Goal: Information Seeking & Learning: Check status

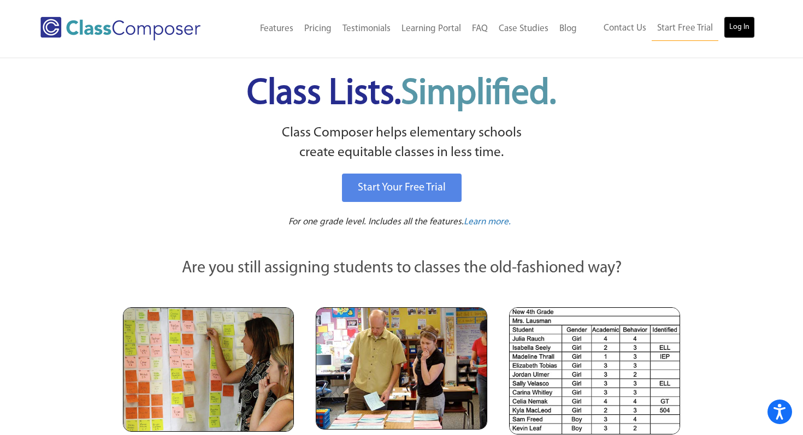
click at [740, 26] on link "Log In" at bounding box center [738, 27] width 31 height 22
click at [732, 32] on link "Log In" at bounding box center [738, 27] width 31 height 22
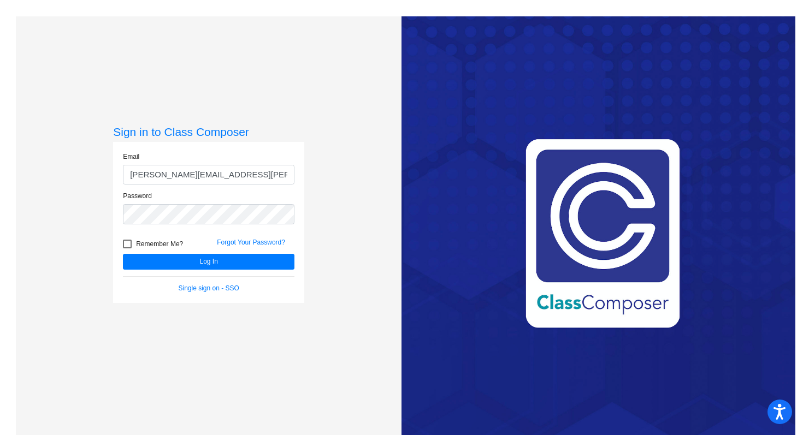
type input "[PERSON_NAME][EMAIL_ADDRESS][PERSON_NAME][DOMAIN_NAME]"
click at [123, 254] on button "Log In" at bounding box center [208, 262] width 171 height 16
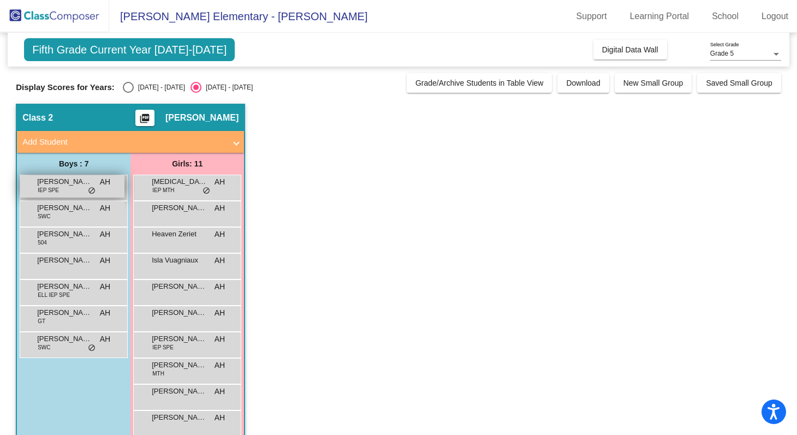
click at [90, 184] on span "[PERSON_NAME]" at bounding box center [64, 181] width 55 height 11
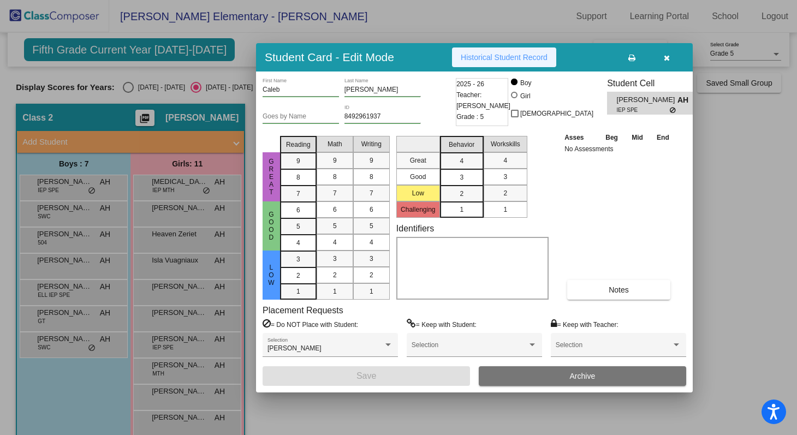
click at [514, 56] on span "Historical Student Record" at bounding box center [504, 57] width 87 height 9
click at [667, 57] on icon "button" at bounding box center [667, 58] width 6 height 8
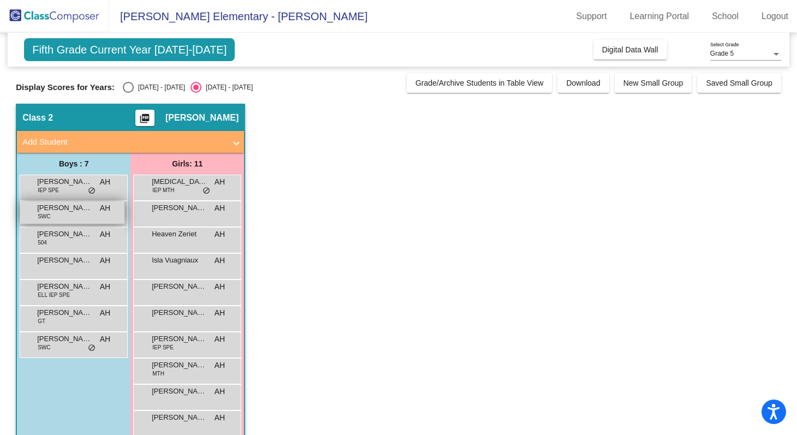
click at [55, 212] on span "[PERSON_NAME]" at bounding box center [64, 208] width 55 height 11
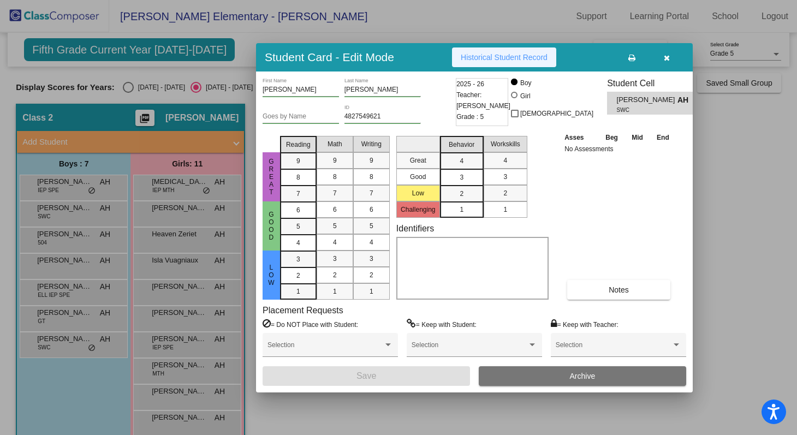
click at [498, 57] on span "Historical Student Record" at bounding box center [504, 57] width 87 height 9
click at [667, 56] on icon "button" at bounding box center [667, 58] width 6 height 8
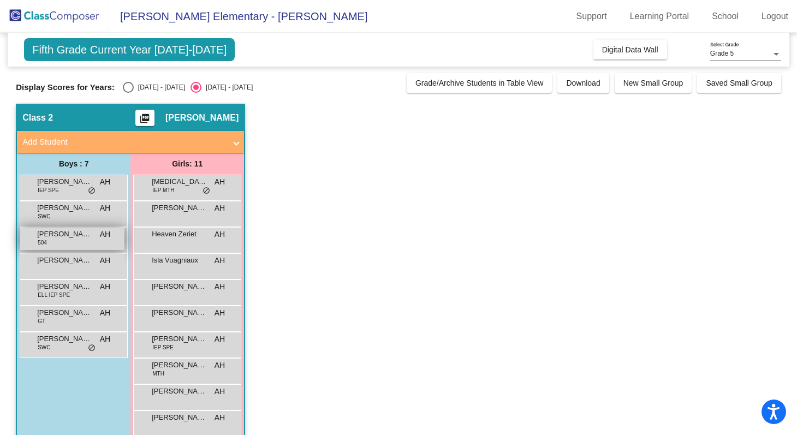
click at [80, 236] on span "[PERSON_NAME] [PERSON_NAME]" at bounding box center [64, 234] width 55 height 11
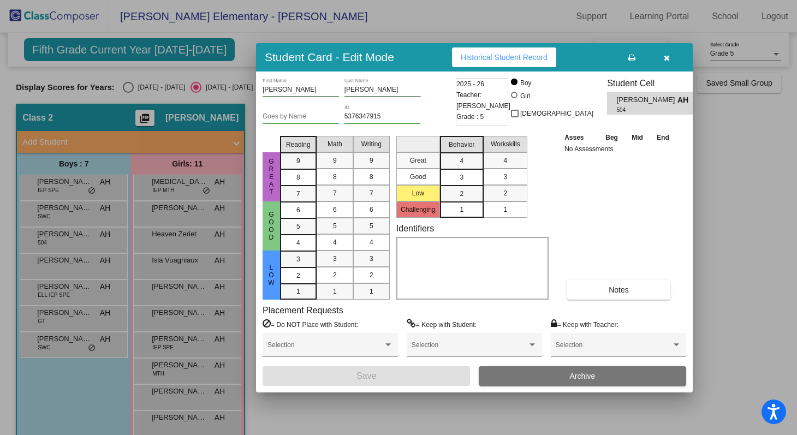
click at [508, 58] on span "Historical Student Record" at bounding box center [504, 57] width 87 height 9
click at [662, 56] on button "button" at bounding box center [666, 57] width 35 height 20
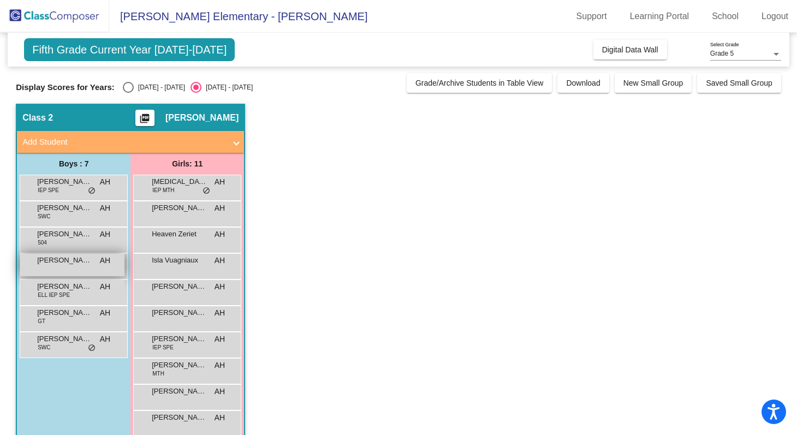
click at [57, 263] on span "[PERSON_NAME] [PERSON_NAME]" at bounding box center [64, 260] width 55 height 11
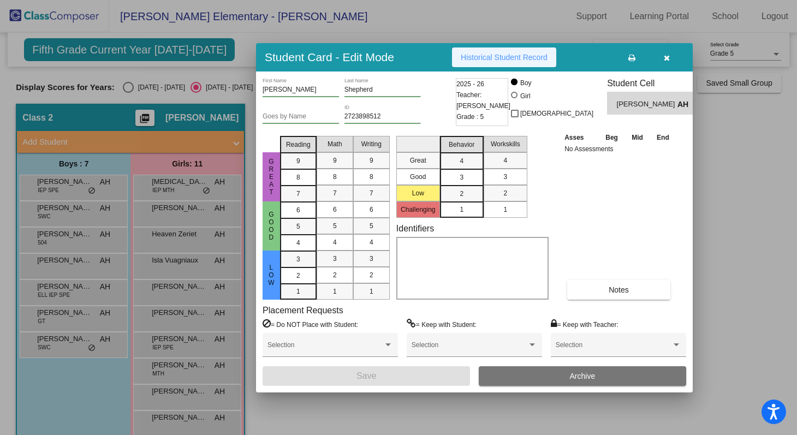
click at [531, 60] on span "Historical Student Record" at bounding box center [504, 57] width 87 height 9
click at [662, 55] on button "button" at bounding box center [666, 57] width 35 height 20
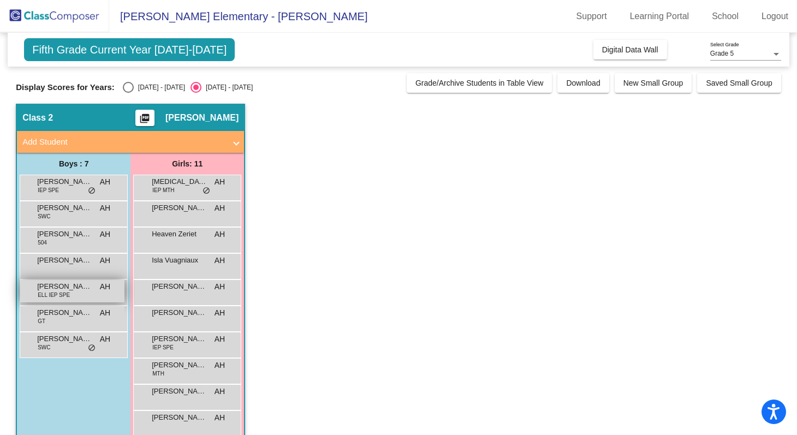
click at [58, 287] on span "[PERSON_NAME]" at bounding box center [64, 286] width 55 height 11
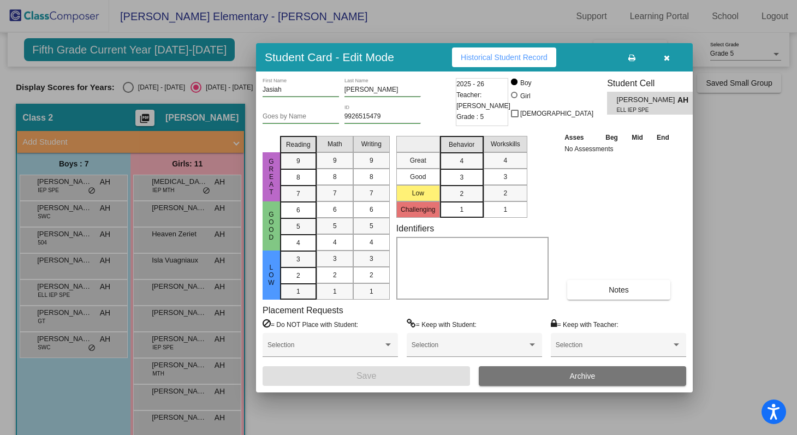
click at [518, 59] on span "Historical Student Record" at bounding box center [504, 57] width 87 height 9
click at [667, 57] on icon "button" at bounding box center [667, 58] width 6 height 8
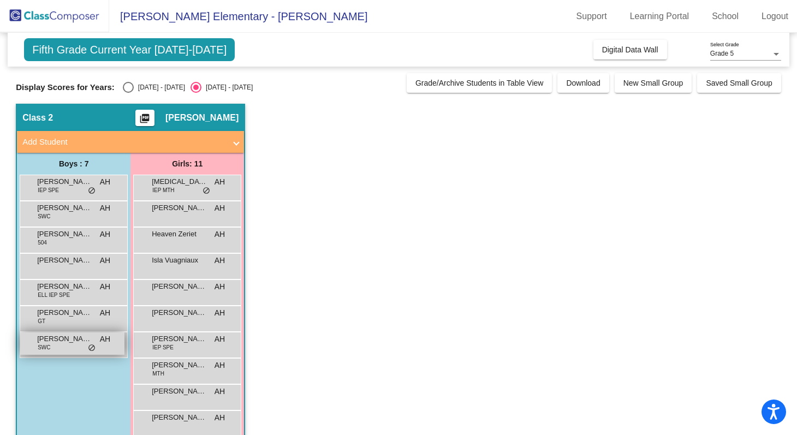
click at [72, 341] on span "[PERSON_NAME]" at bounding box center [64, 339] width 55 height 11
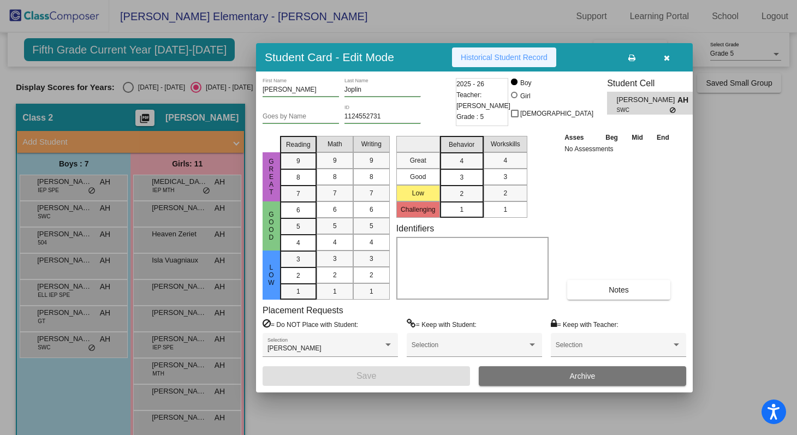
click at [508, 61] on span "Historical Student Record" at bounding box center [504, 57] width 87 height 9
click at [664, 57] on icon "button" at bounding box center [667, 58] width 6 height 8
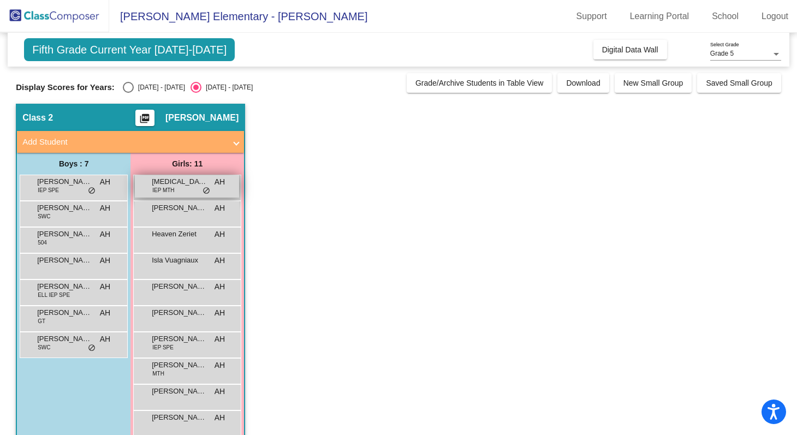
click at [165, 186] on span "[MEDICAL_DATA][PERSON_NAME]" at bounding box center [179, 181] width 55 height 11
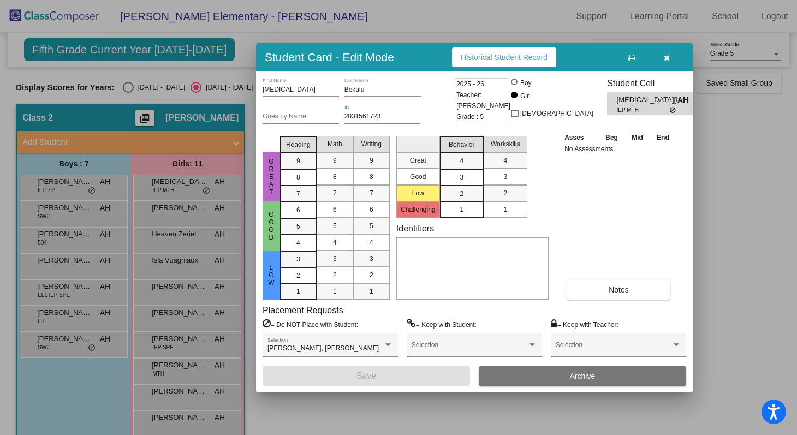
click at [515, 61] on span "Historical Student Record" at bounding box center [504, 57] width 87 height 9
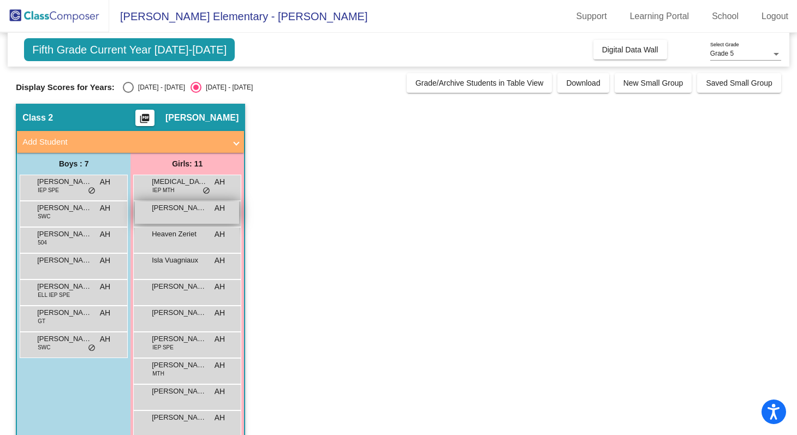
click at [185, 215] on div "Aubrey Miller AH lock do_not_disturb_alt" at bounding box center [187, 212] width 104 height 22
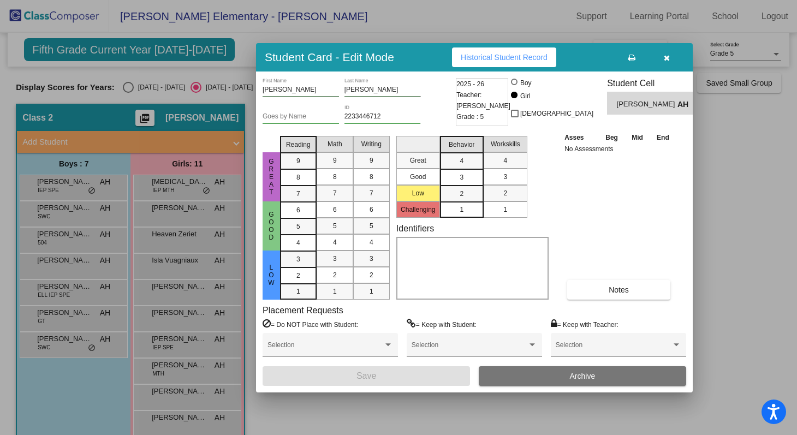
click at [503, 60] on span "Historical Student Record" at bounding box center [504, 57] width 87 height 9
click at [667, 57] on icon "button" at bounding box center [667, 58] width 6 height 8
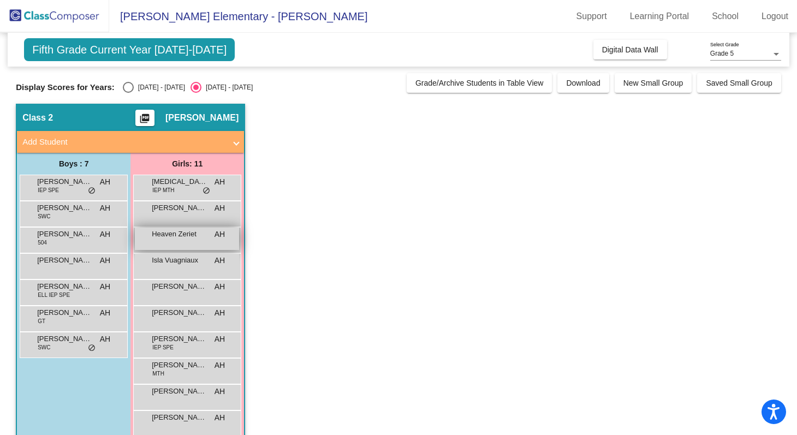
click at [195, 235] on span "Heaven Zeriet" at bounding box center [179, 234] width 55 height 11
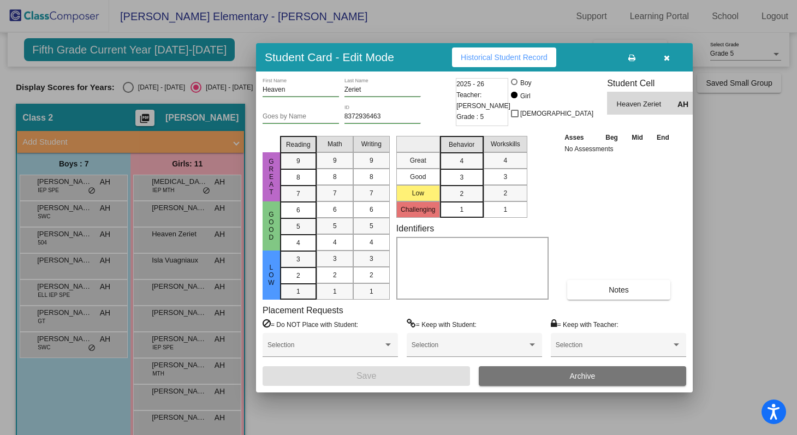
click at [510, 56] on span "Historical Student Record" at bounding box center [504, 57] width 87 height 9
click at [664, 56] on icon "button" at bounding box center [667, 58] width 6 height 8
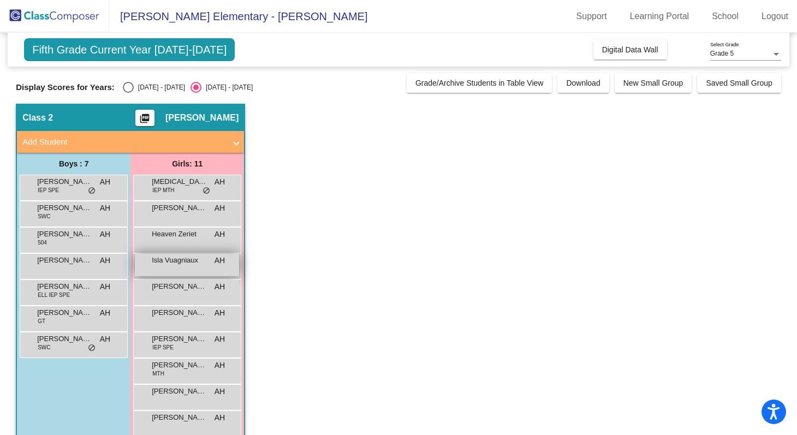
click at [181, 264] on span "Isla Vuagniaux" at bounding box center [179, 260] width 55 height 11
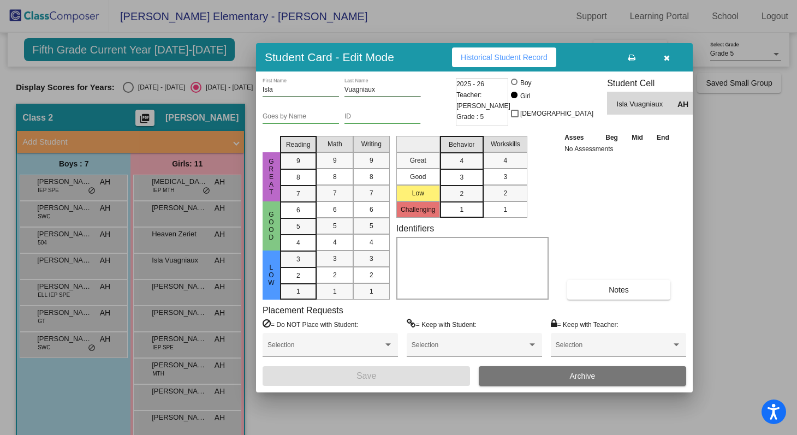
click at [541, 60] on span "Historical Student Record" at bounding box center [504, 57] width 87 height 9
click at [666, 56] on icon "button" at bounding box center [667, 58] width 6 height 8
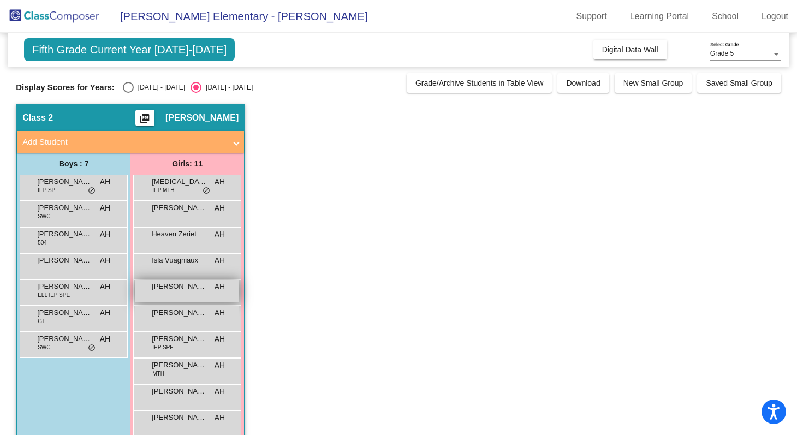
click at [180, 287] on span "[PERSON_NAME]" at bounding box center [179, 286] width 55 height 11
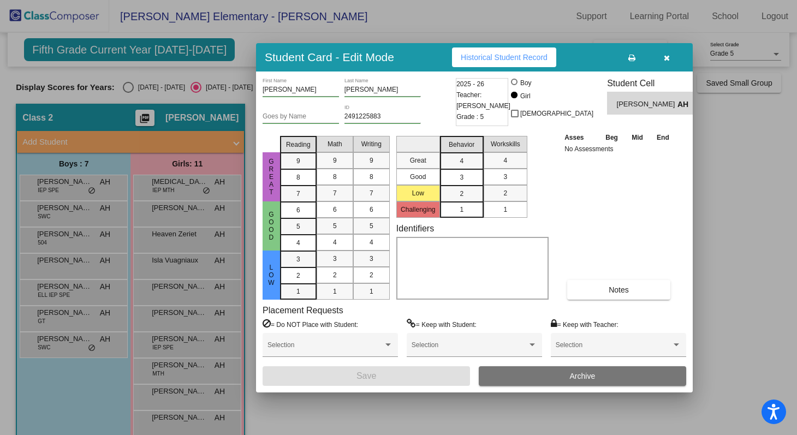
click at [515, 57] on span "Historical Student Record" at bounding box center [504, 57] width 87 height 9
click at [668, 55] on icon "button" at bounding box center [667, 58] width 6 height 8
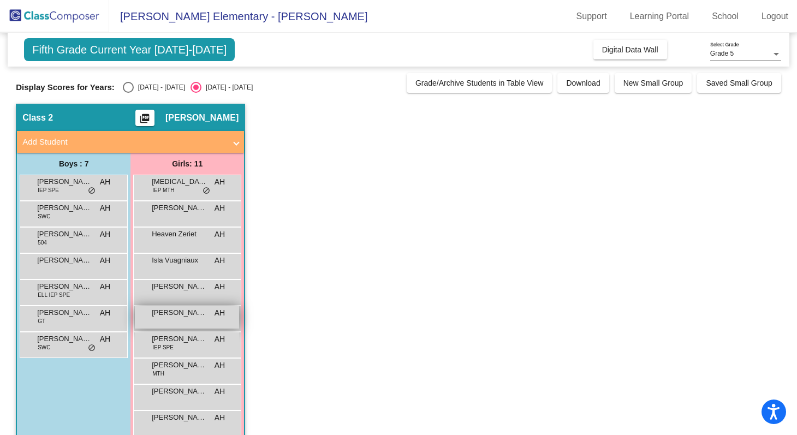
click at [191, 316] on span "[PERSON_NAME]" at bounding box center [179, 312] width 55 height 11
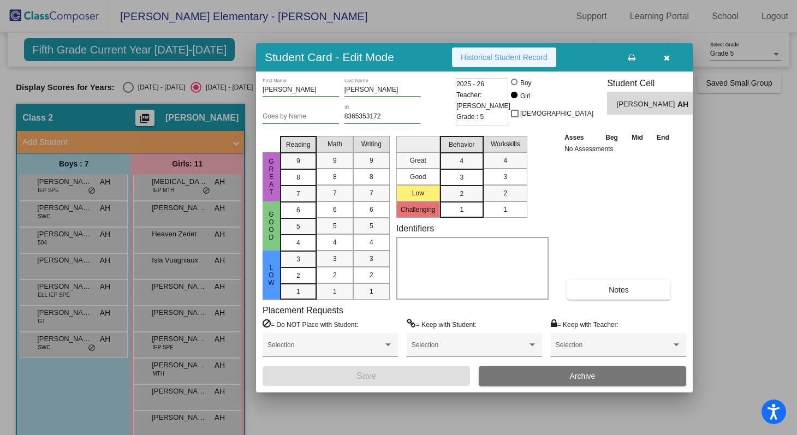
click at [520, 56] on span "Historical Student Record" at bounding box center [504, 57] width 87 height 9
click at [668, 58] on icon "button" at bounding box center [667, 58] width 6 height 8
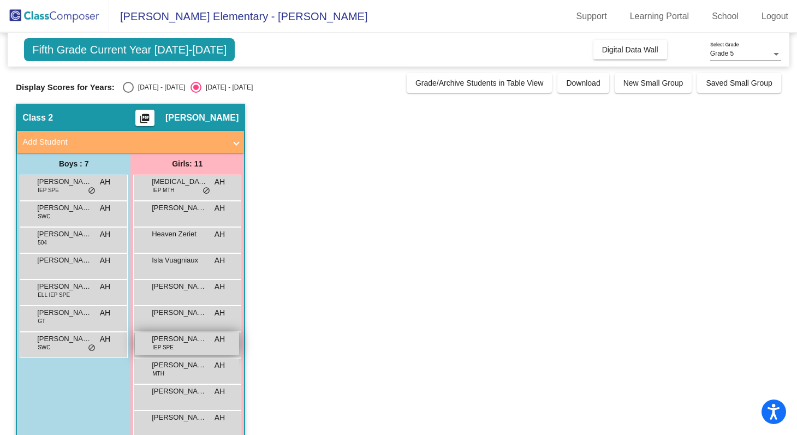
click at [192, 341] on span "[PERSON_NAME]" at bounding box center [179, 339] width 55 height 11
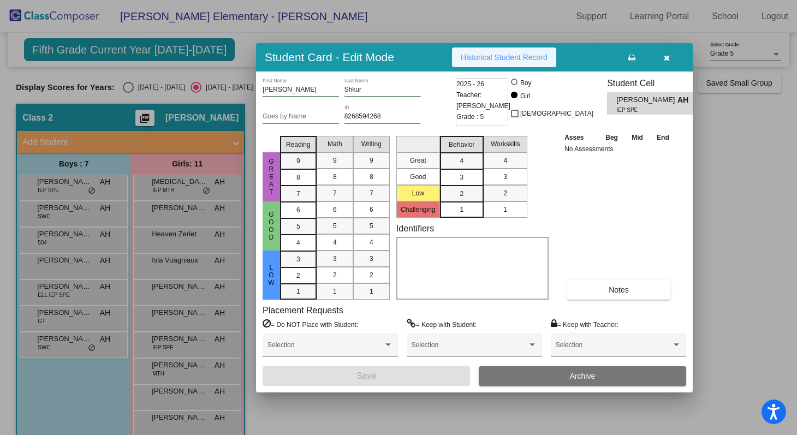
click at [516, 65] on button "Historical Student Record" at bounding box center [504, 57] width 104 height 20
click at [665, 56] on icon "button" at bounding box center [667, 58] width 6 height 8
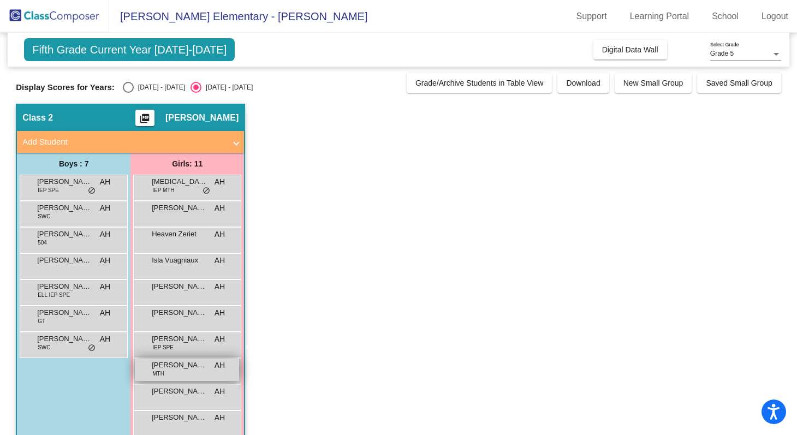
click at [178, 370] on span "[PERSON_NAME]" at bounding box center [179, 365] width 55 height 11
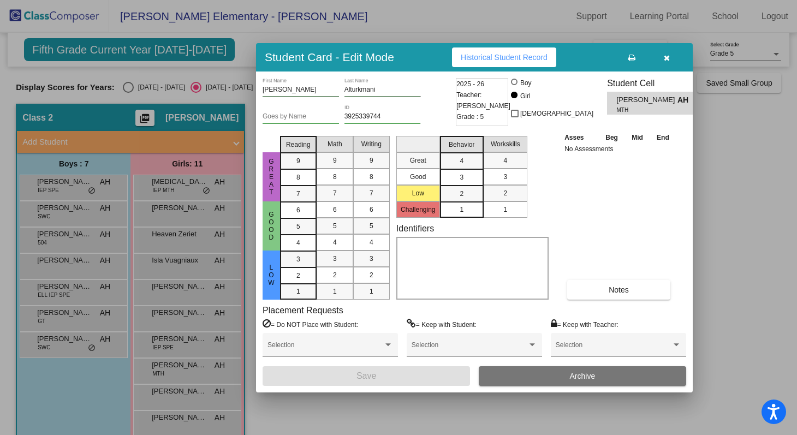
click at [496, 54] on span "Historical Student Record" at bounding box center [504, 57] width 87 height 9
click at [666, 54] on icon "button" at bounding box center [667, 58] width 6 height 8
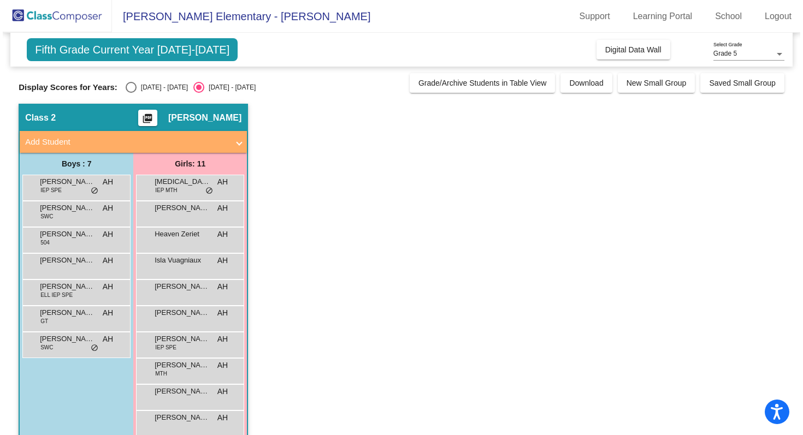
scroll to position [45, 0]
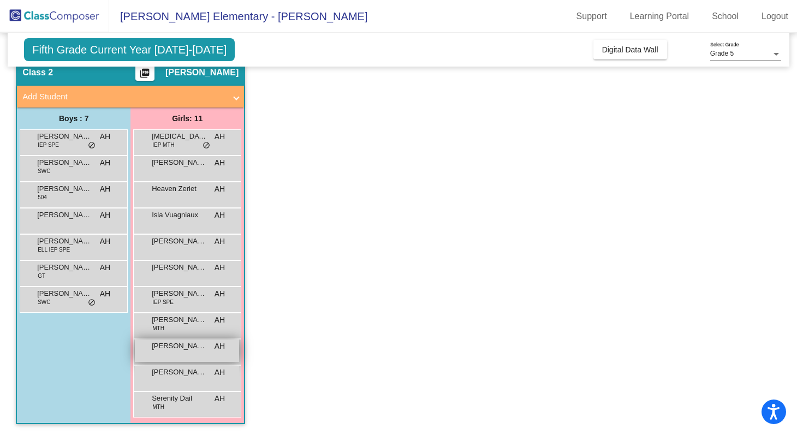
click at [191, 345] on span "[PERSON_NAME]" at bounding box center [179, 346] width 55 height 11
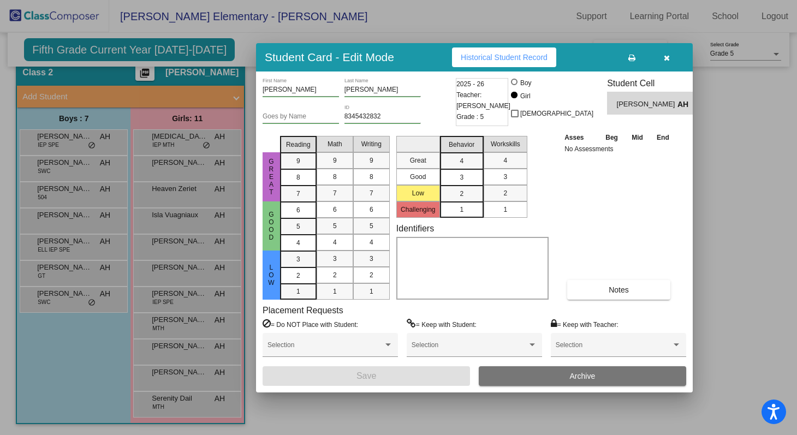
click at [515, 62] on button "Historical Student Record" at bounding box center [504, 57] width 104 height 20
click at [665, 57] on icon "button" at bounding box center [667, 58] width 6 height 8
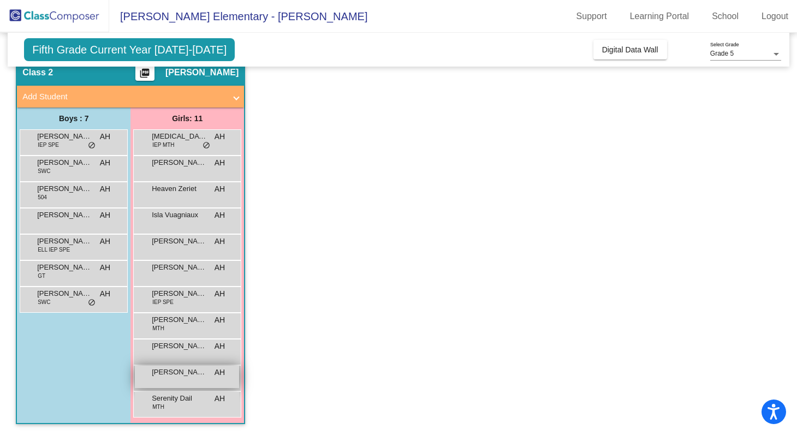
click at [185, 374] on span "[PERSON_NAME]" at bounding box center [179, 372] width 55 height 11
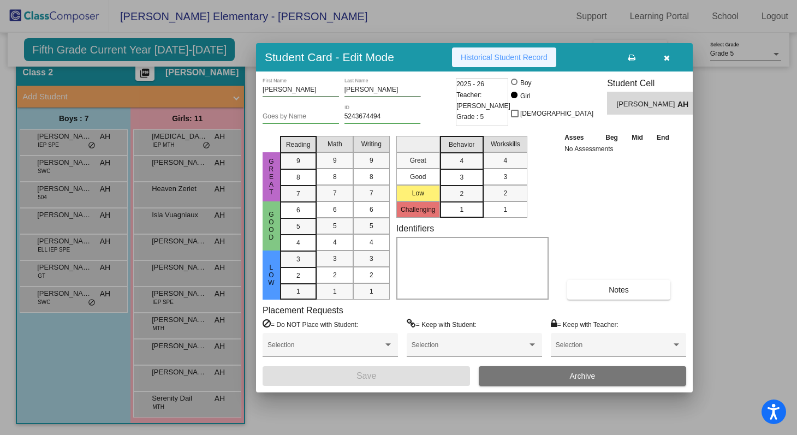
click at [512, 58] on span "Historical Student Record" at bounding box center [504, 57] width 87 height 9
click at [668, 61] on icon "button" at bounding box center [667, 58] width 6 height 8
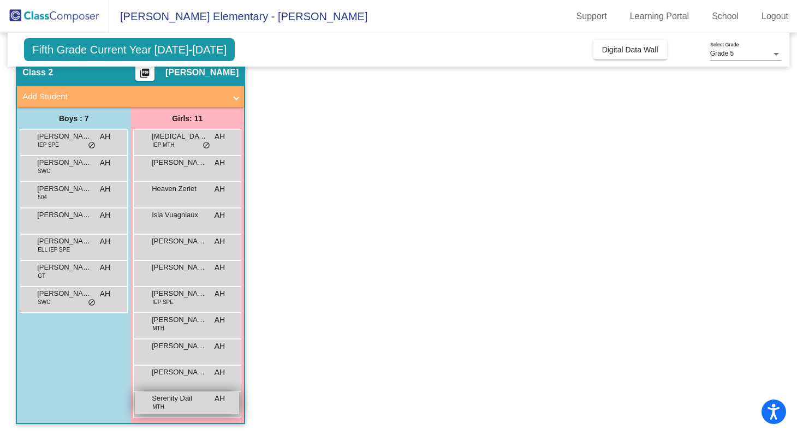
click at [186, 400] on span "Serenity Dail" at bounding box center [179, 398] width 55 height 11
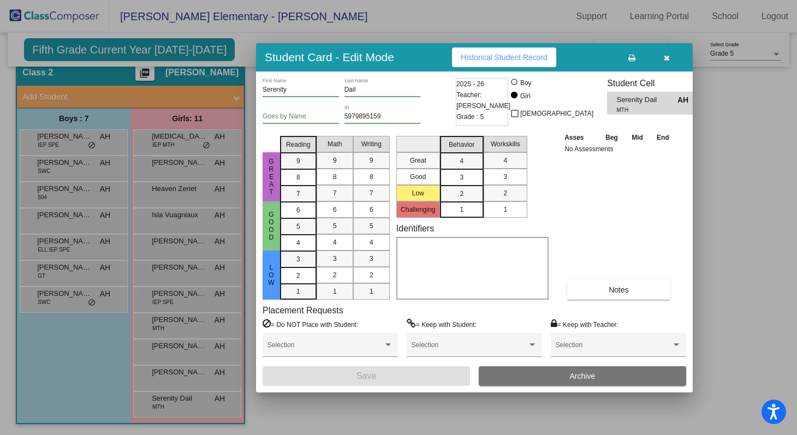
click at [496, 61] on span "Historical Student Record" at bounding box center [504, 57] width 87 height 9
click at [666, 55] on icon "button" at bounding box center [667, 58] width 6 height 8
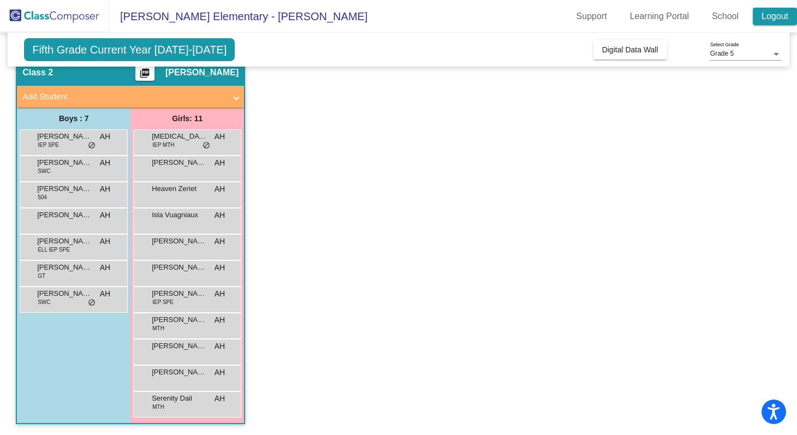
click at [769, 16] on link "Logout" at bounding box center [775, 16] width 44 height 17
